Goal: Navigation & Orientation: Understand site structure

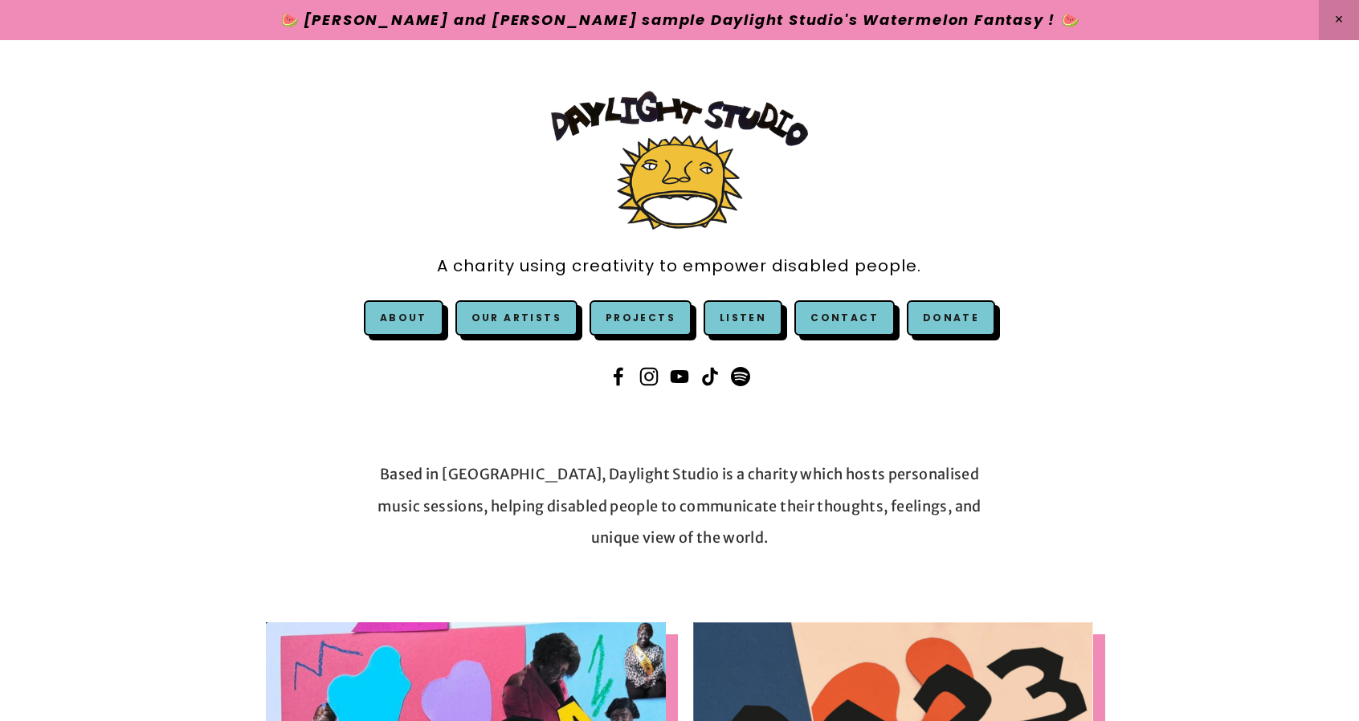
click at [432, 124] on div "A charity using creativity to empower disabled people. About Our Story & Team A…" at bounding box center [680, 241] width 656 height 330
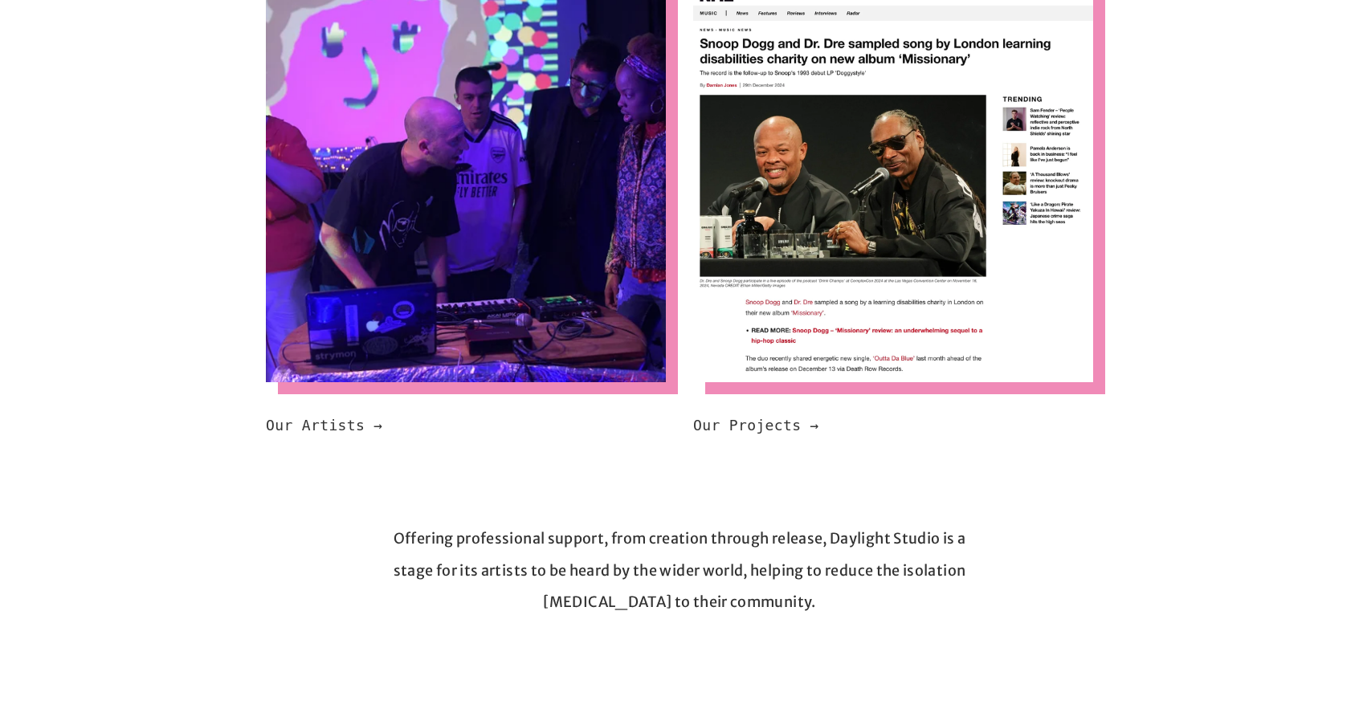
scroll to position [1125, 0]
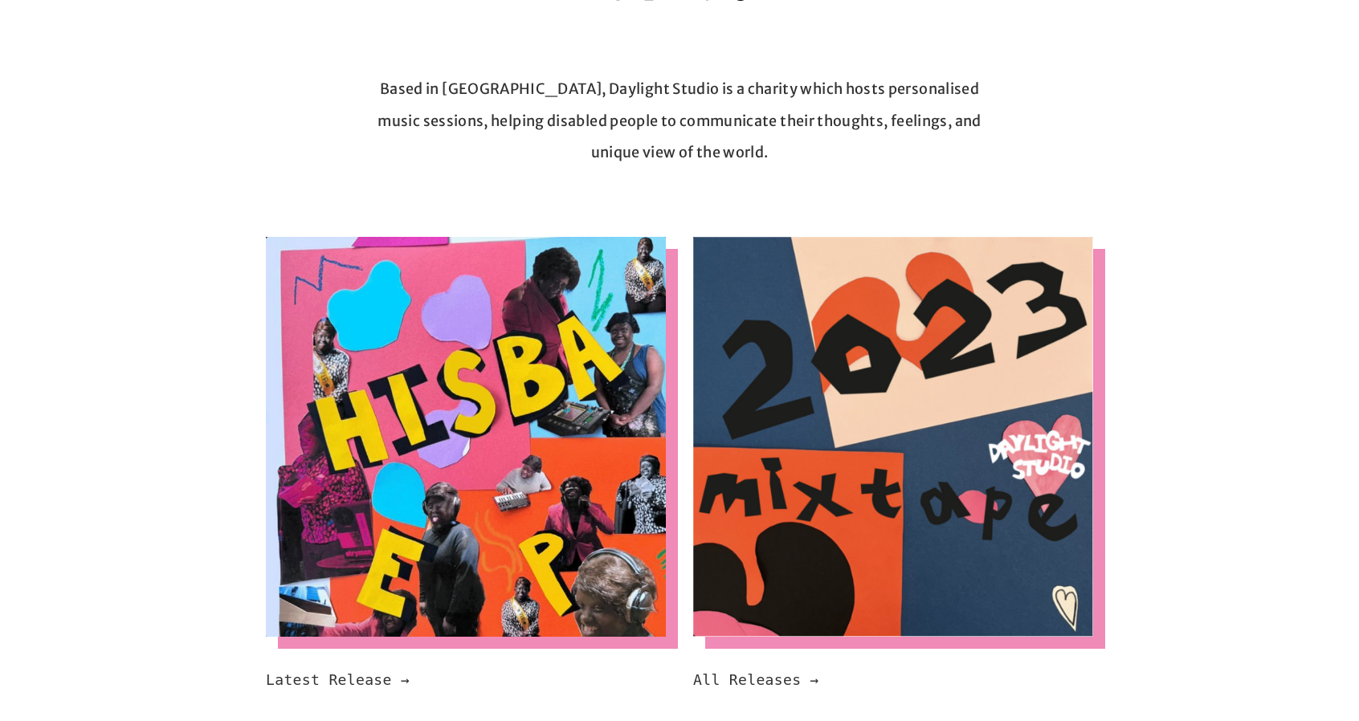
scroll to position [0, 0]
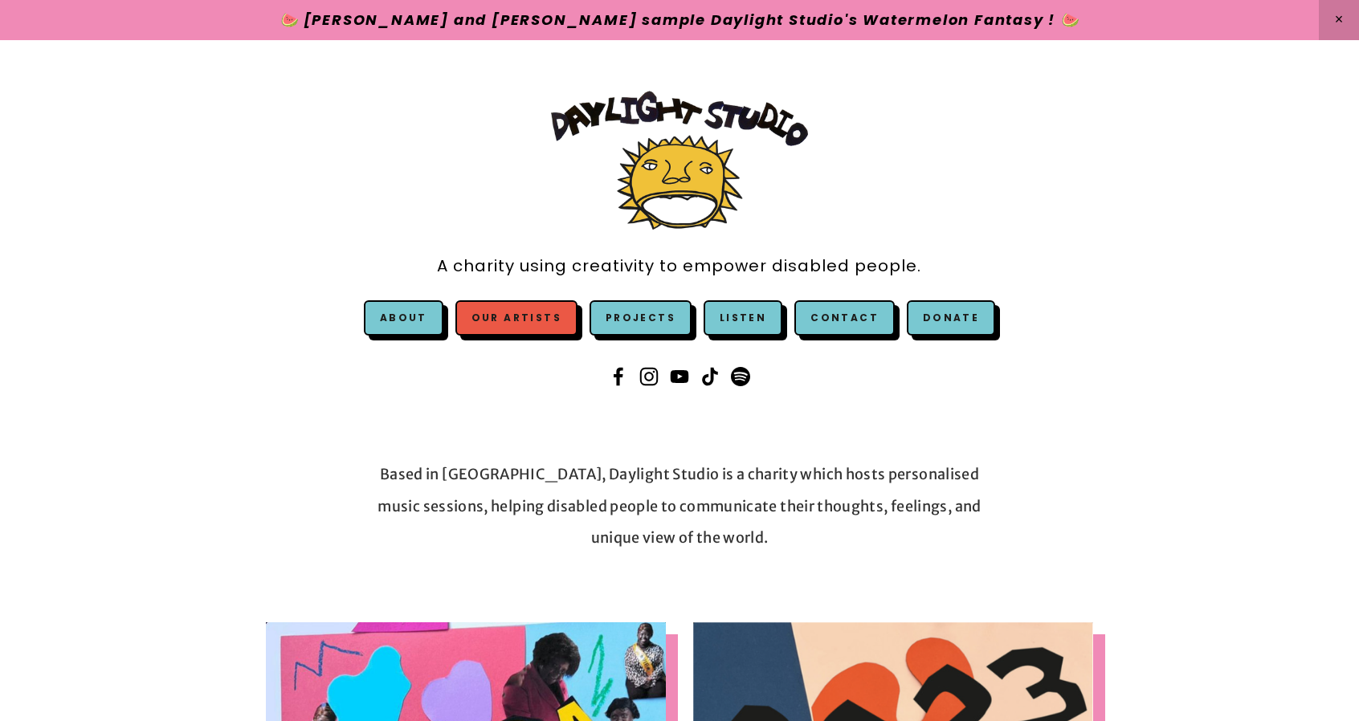
click at [550, 324] on link "Our Artists" at bounding box center [517, 317] width 122 height 35
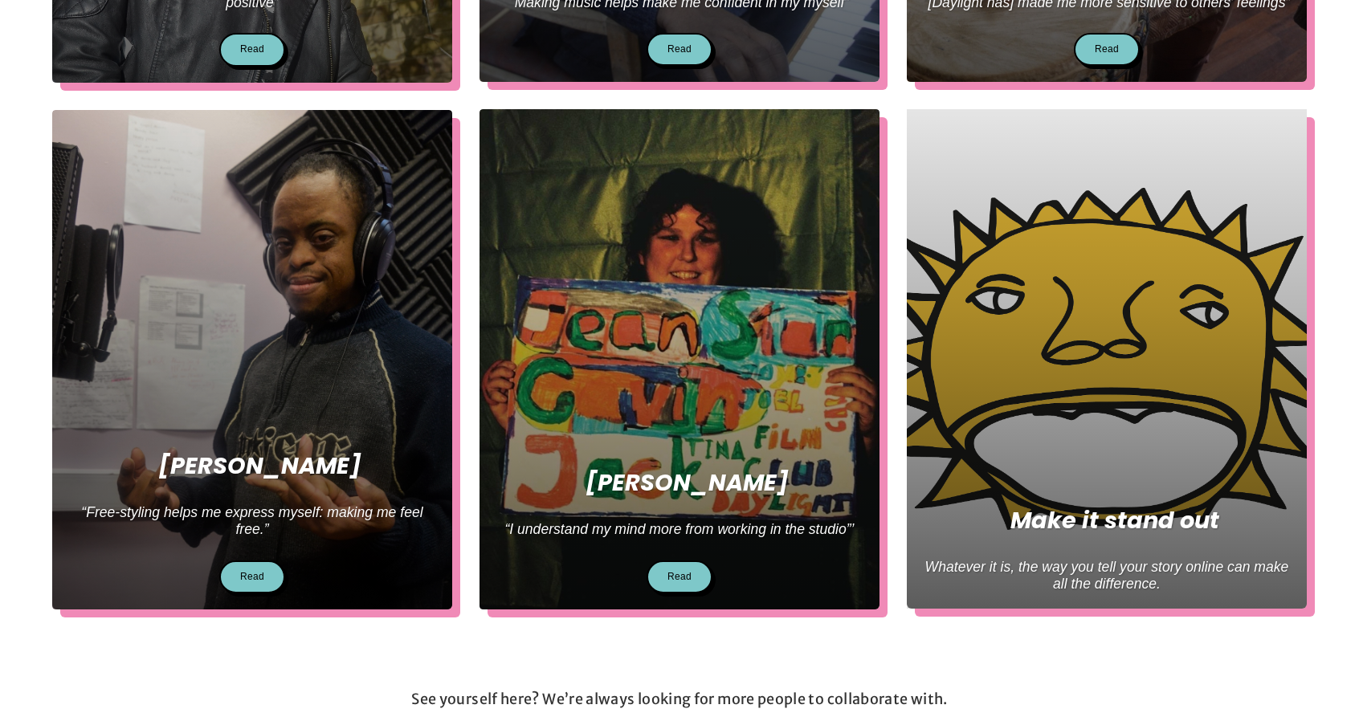
scroll to position [884, 0]
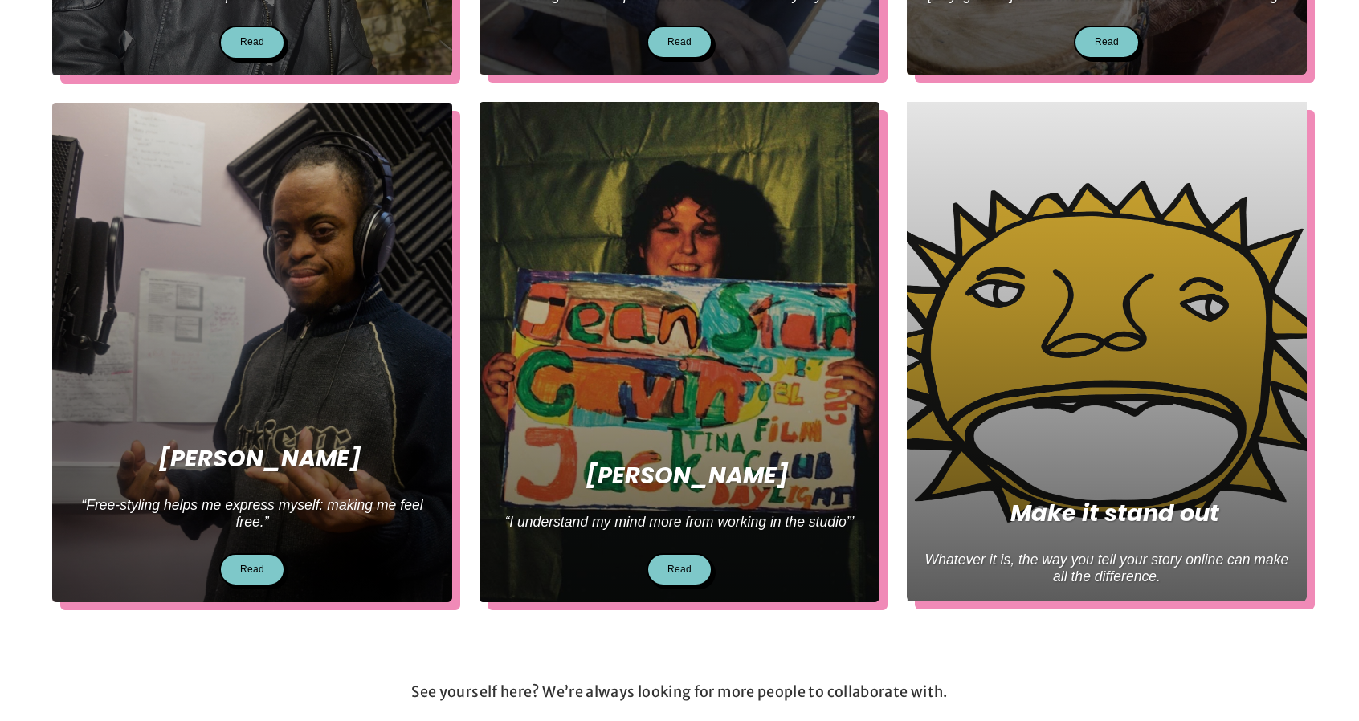
click at [349, 635] on p at bounding box center [679, 646] width 1255 height 32
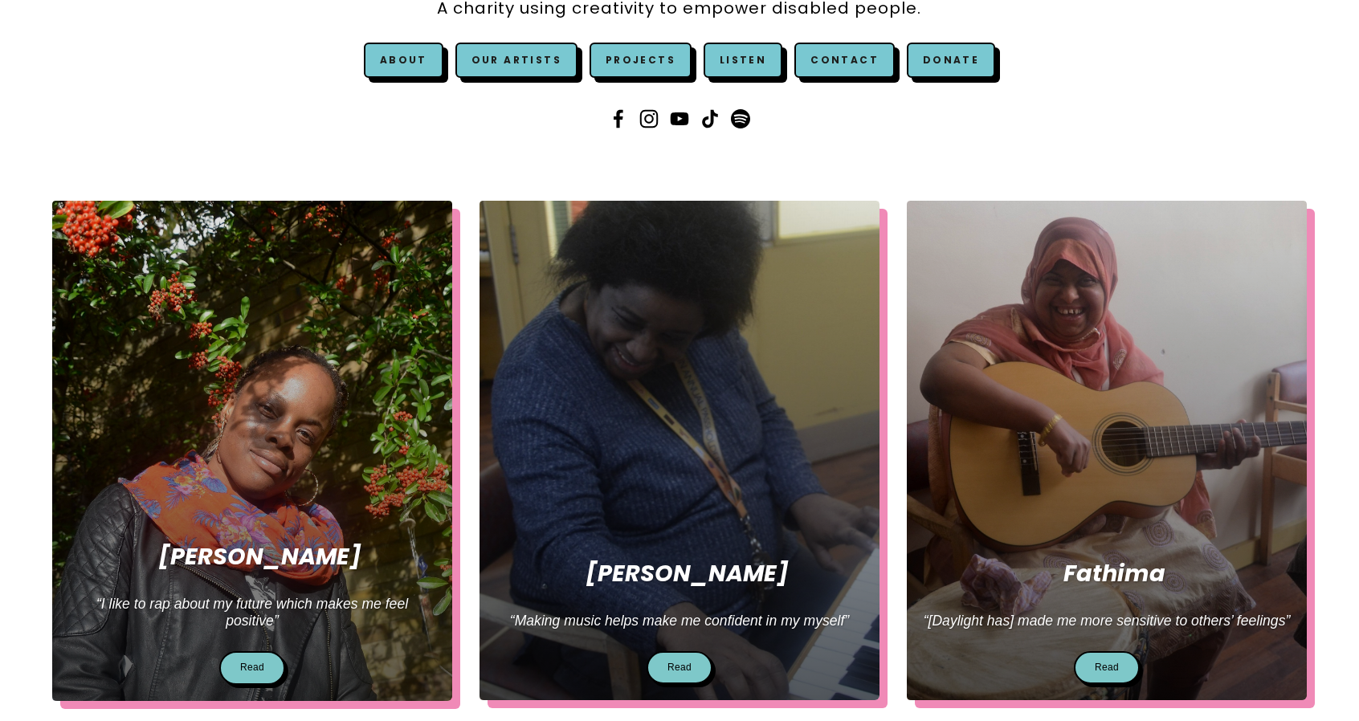
scroll to position [0, 0]
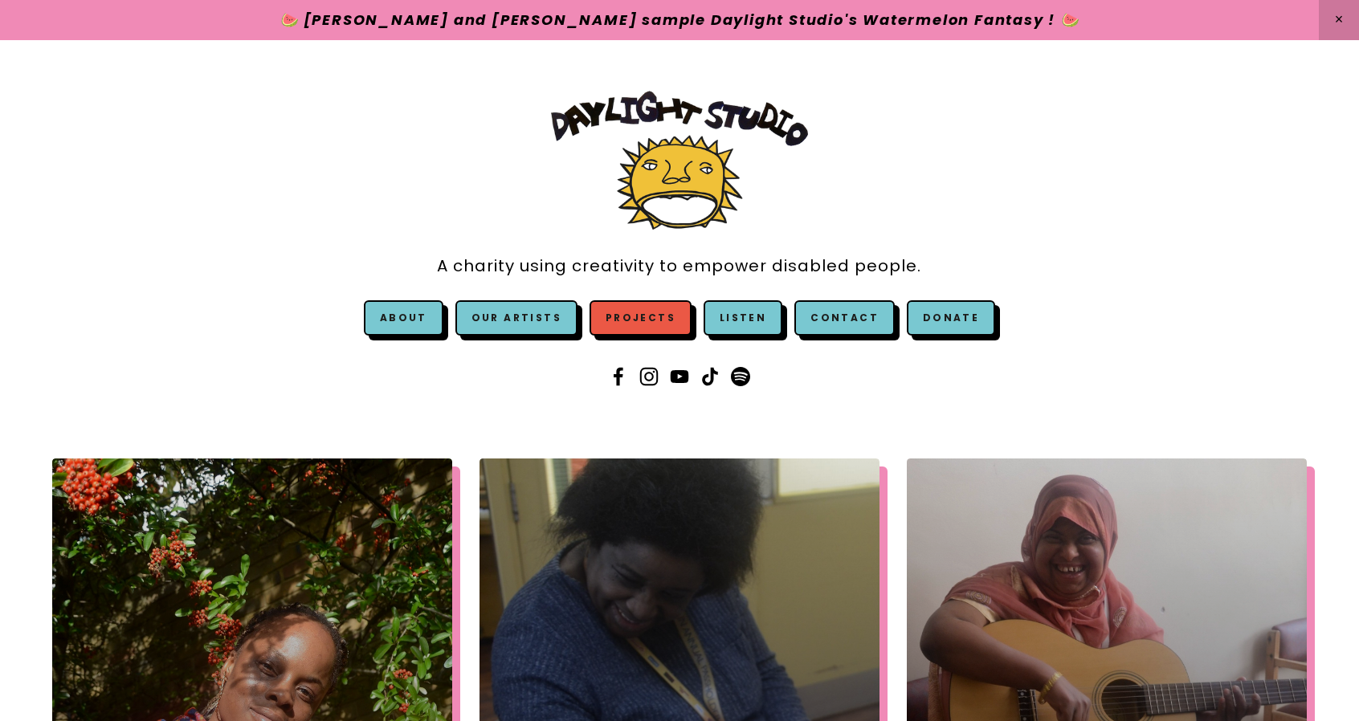
click at [660, 308] on link "Projects" at bounding box center [641, 317] width 102 height 35
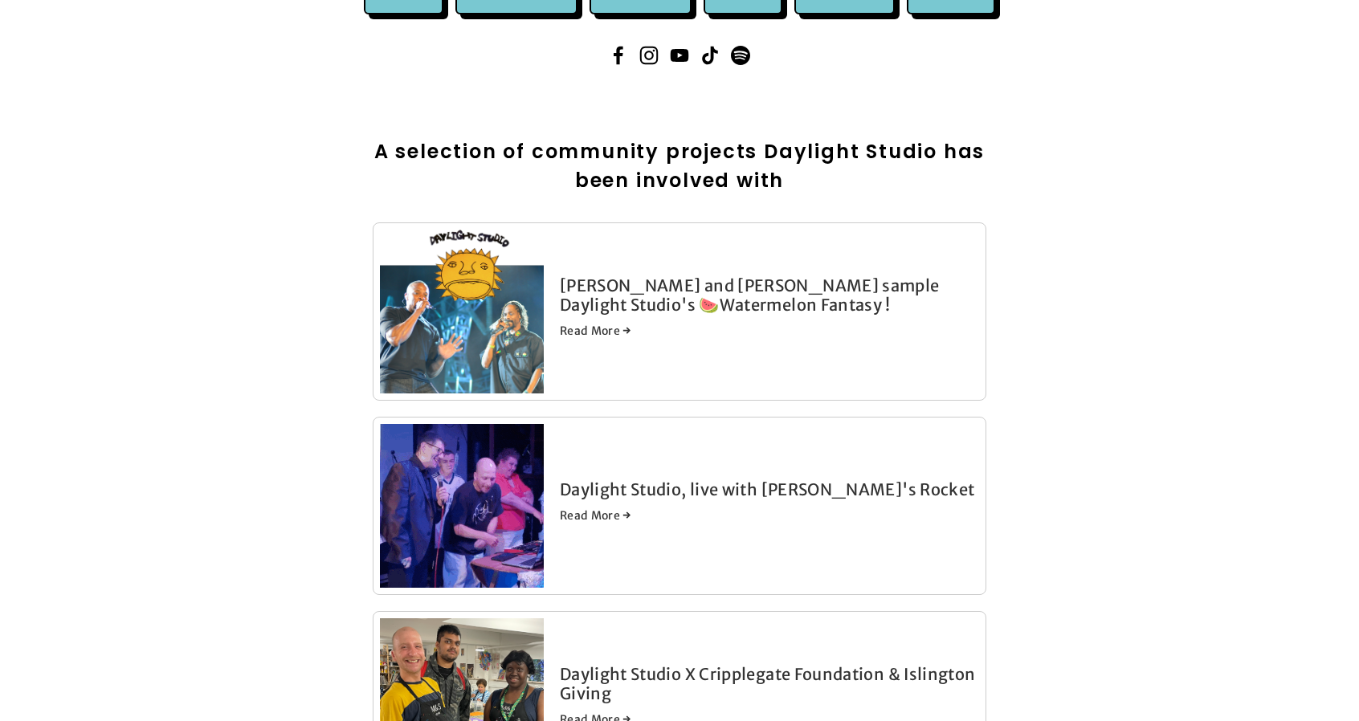
scroll to position [161, 0]
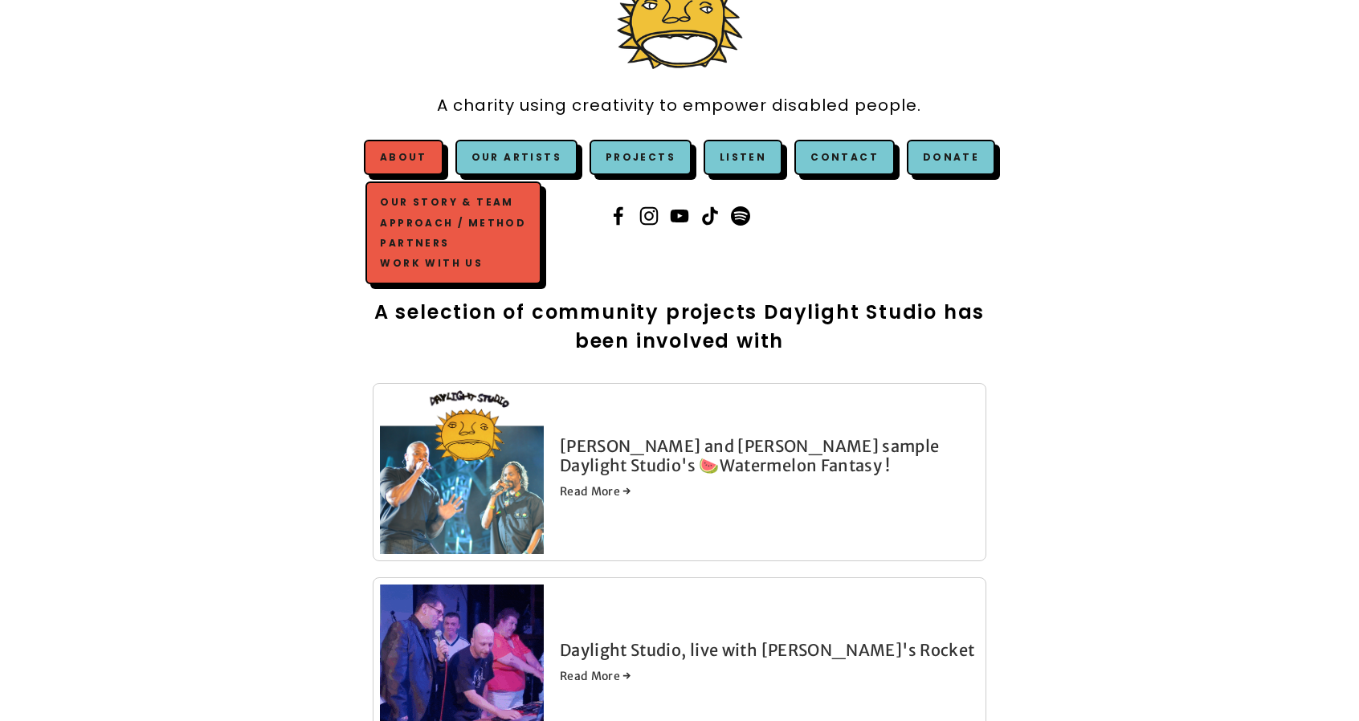
click at [415, 170] on span "About Our Story & Team Approach / Method Partners Work with us" at bounding box center [404, 157] width 80 height 35
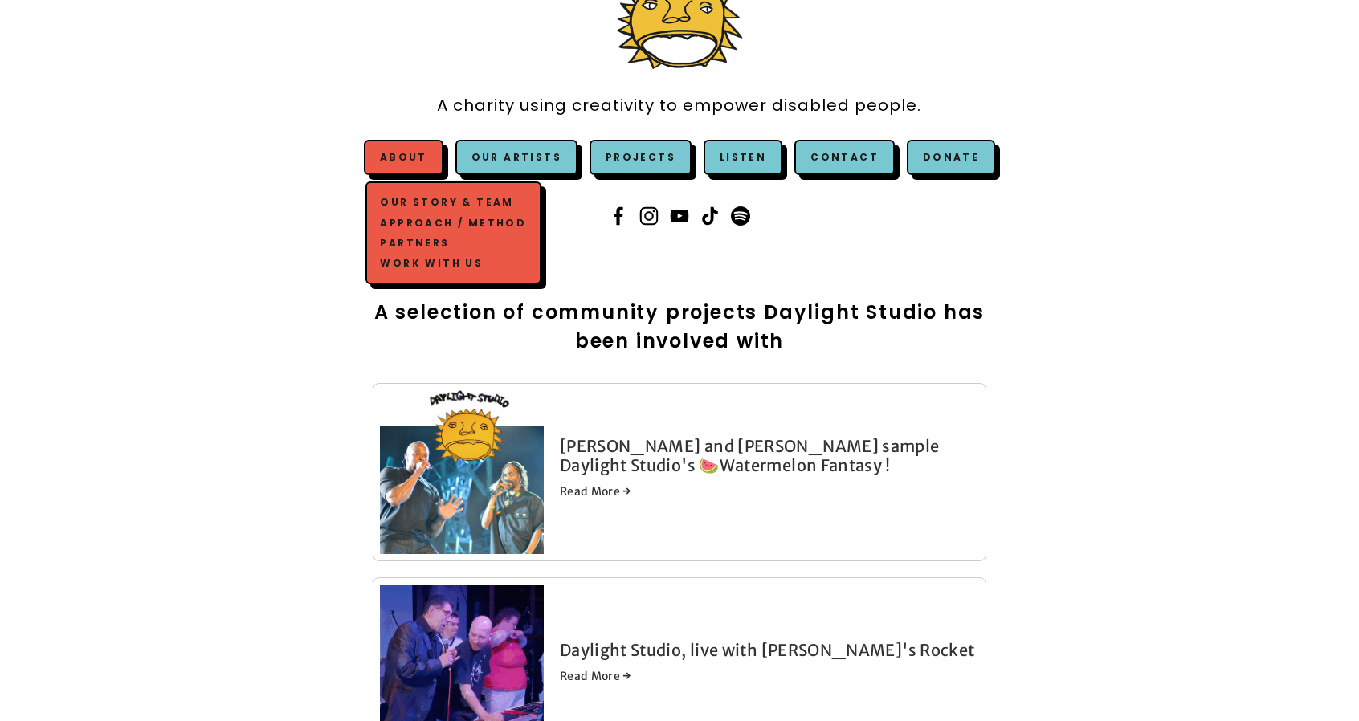
click at [435, 201] on link "Our Story & Team" at bounding box center [453, 203] width 153 height 20
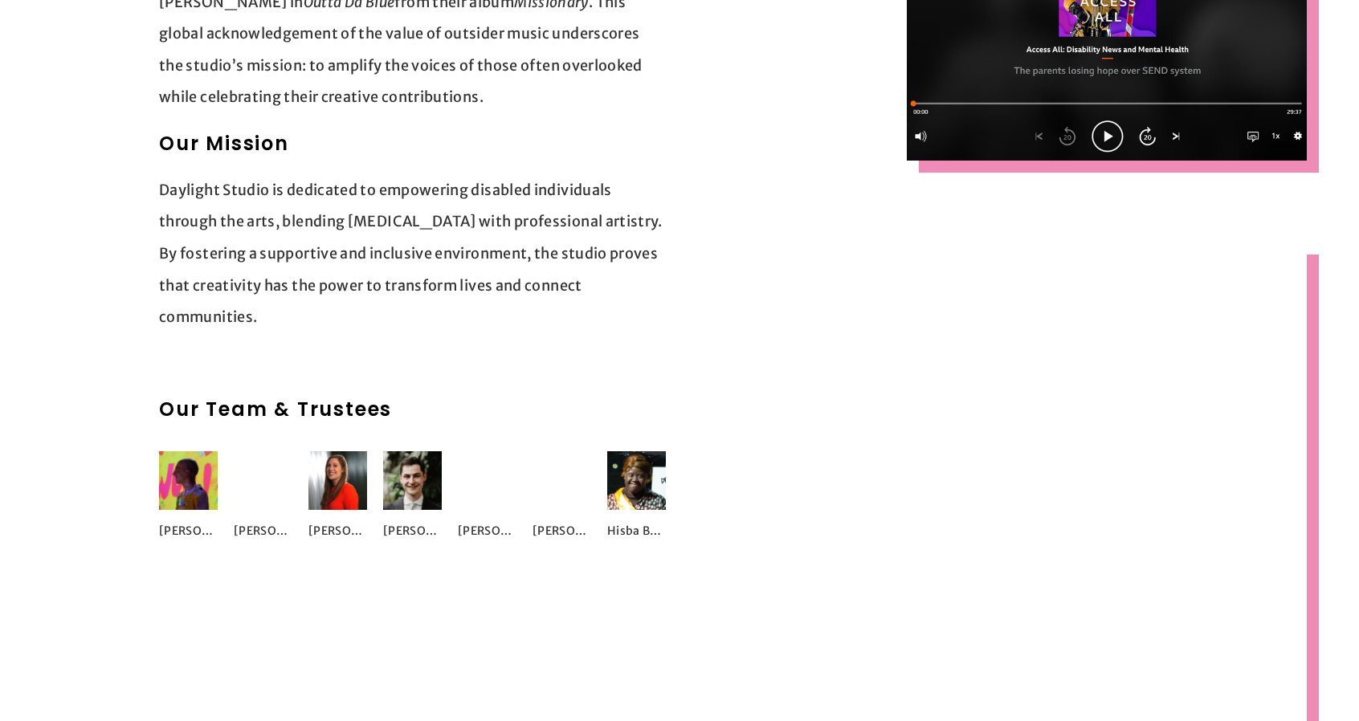
scroll to position [1838, 0]
